Goal: Find contact information: Find contact information

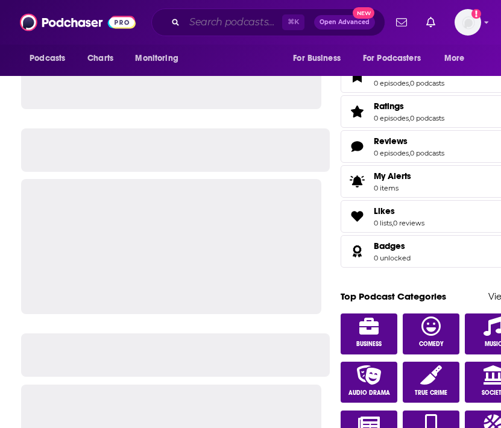
click at [207, 24] on input "Search podcasts, credits, & more..." at bounding box center [233, 22] width 98 height 19
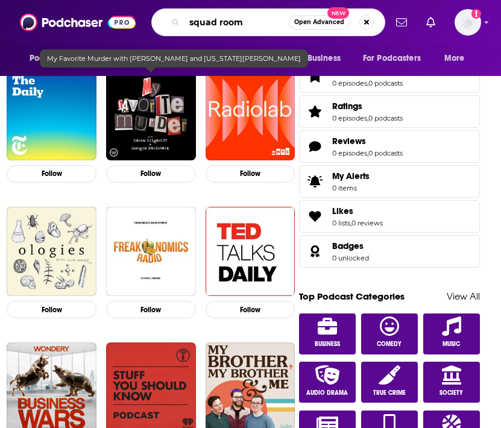
type input "squad room"
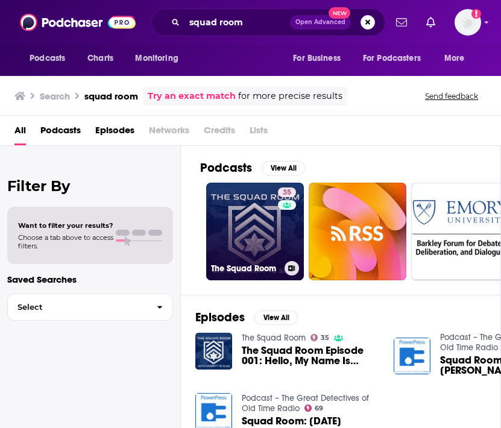
click at [243, 243] on link "35 The Squad Room" at bounding box center [255, 232] width 98 height 98
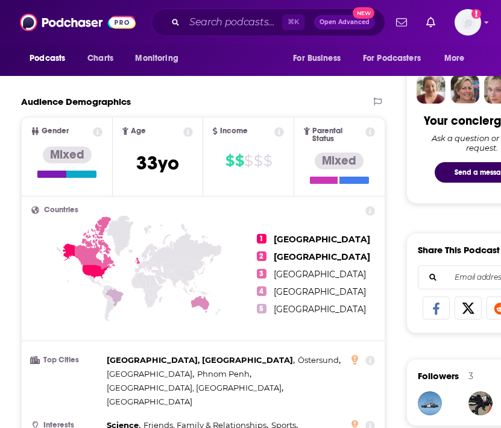
scroll to position [272, 0]
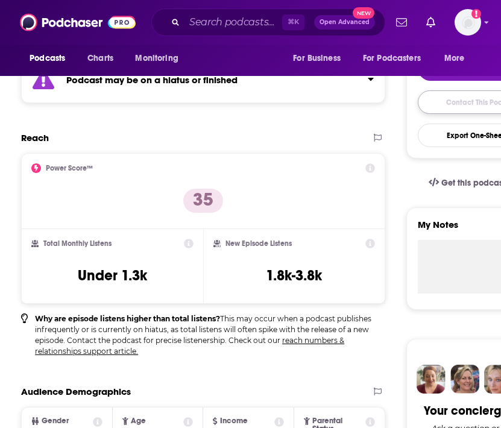
click at [484, 104] on link "Contact This Podcast" at bounding box center [481, 101] width 128 height 23
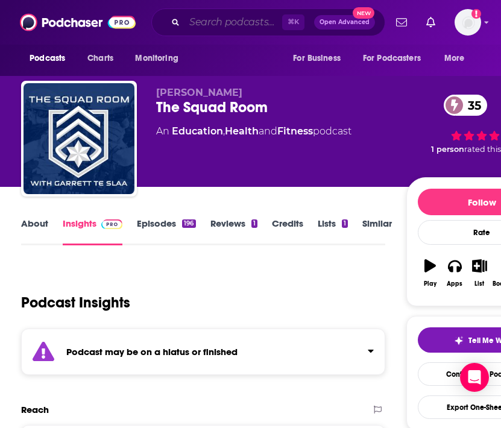
click at [213, 22] on input "Search podcasts, credits, & more..." at bounding box center [233, 22] width 98 height 19
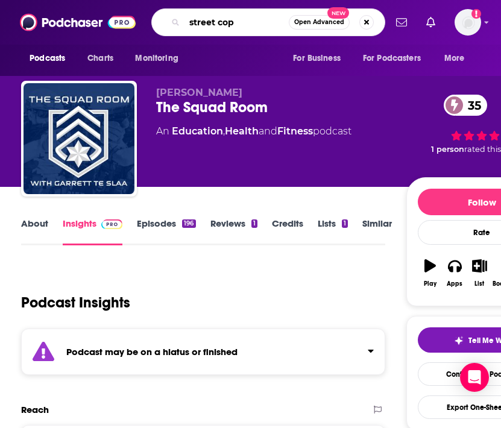
type input "street cop"
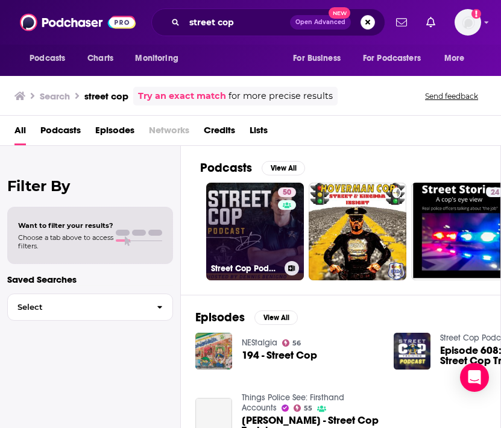
click at [226, 241] on link "50 Street Cop Podcast" at bounding box center [255, 232] width 98 height 98
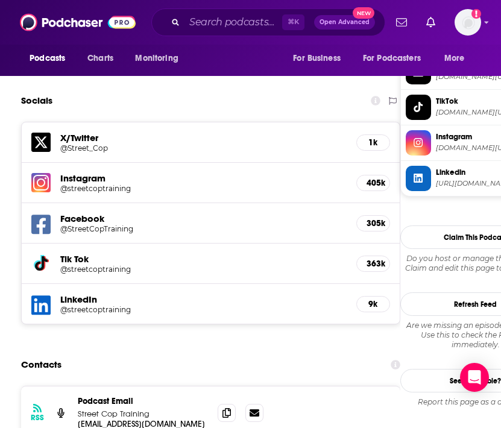
scroll to position [1301, 0]
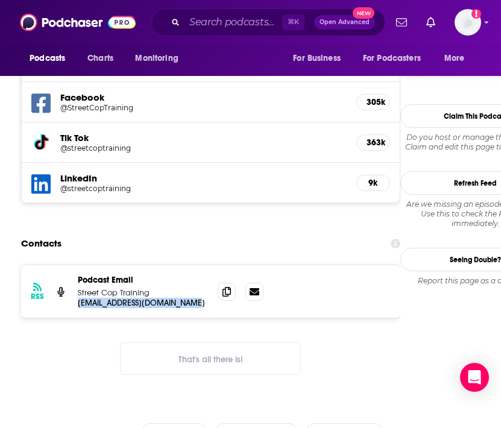
drag, startPoint x: 193, startPoint y: 245, endPoint x: 73, endPoint y: 245, distance: 119.9
click at [73, 265] on div "RSS Podcast Email Street Cop Training [EMAIL_ADDRESS][DOMAIN_NAME] [EMAIL_ADDRE…" at bounding box center [210, 291] width 379 height 52
copy p "[EMAIL_ADDRESS][DOMAIN_NAME]"
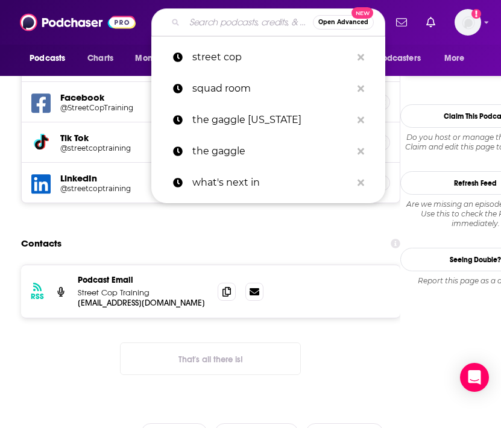
click at [219, 30] on input "Search podcasts, credits, & more..." at bounding box center [248, 22] width 128 height 19
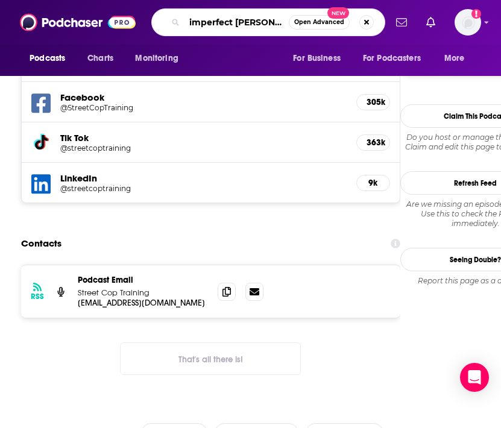
type input "imperfect paradise"
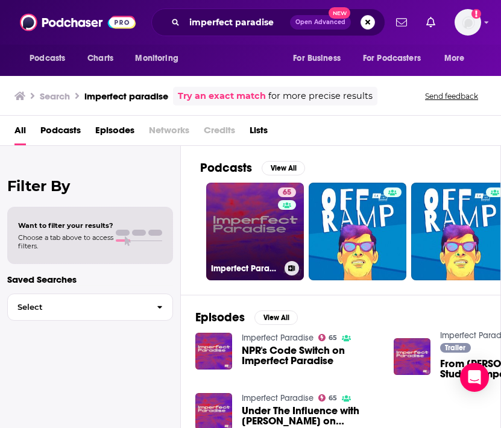
click at [230, 276] on link "65 Imperfect Paradise" at bounding box center [255, 232] width 98 height 98
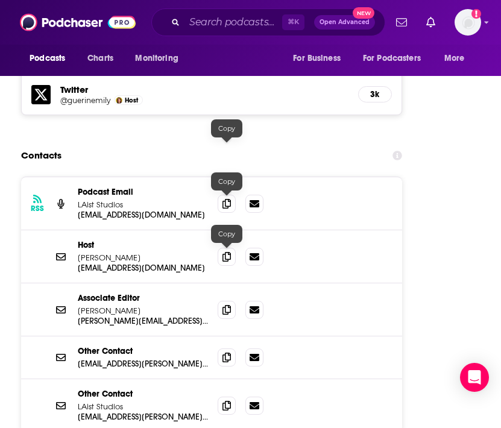
scroll to position [1883, 0]
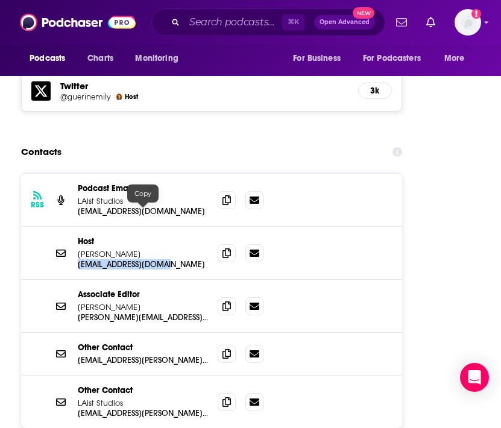
drag, startPoint x: 175, startPoint y: 210, endPoint x: 73, endPoint y: 208, distance: 102.4
click at [73, 227] on div "Host [PERSON_NAME] [EMAIL_ADDRESS][DOMAIN_NAME] [EMAIL_ADDRESS][DOMAIN_NAME]" at bounding box center [211, 253] width 381 height 53
copy p "[EMAIL_ADDRESS][DOMAIN_NAME]"
click at [223, 301] on icon at bounding box center [226, 306] width 8 height 10
